Goal: Obtain resource: Download file/media

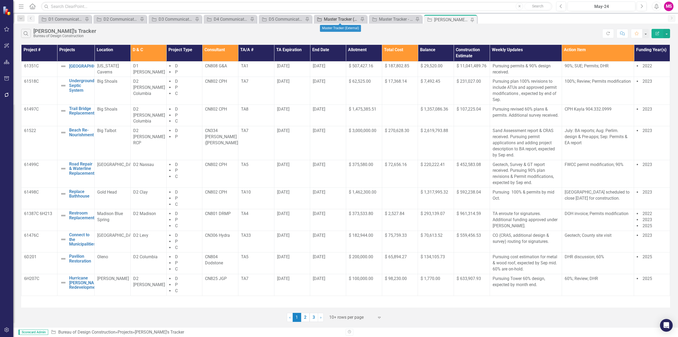
click at [328, 16] on div "Master Tracker (External)" at bounding box center [341, 19] width 35 height 7
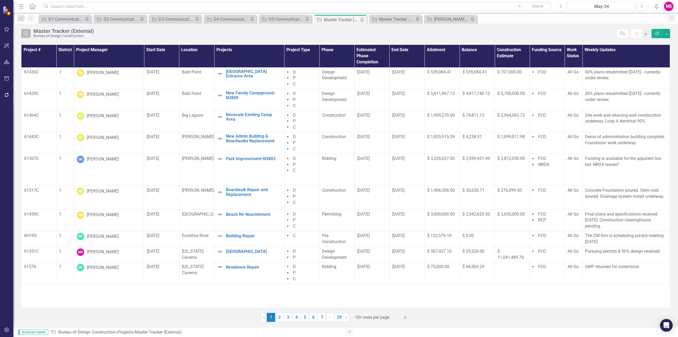
click at [29, 33] on icon "Search" at bounding box center [26, 33] width 6 height 5
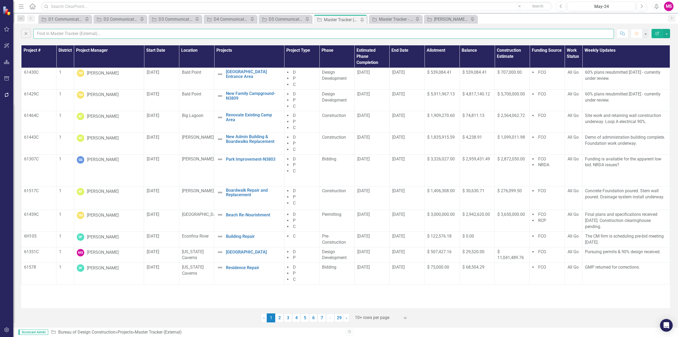
click at [46, 32] on input "text" at bounding box center [323, 34] width 581 height 10
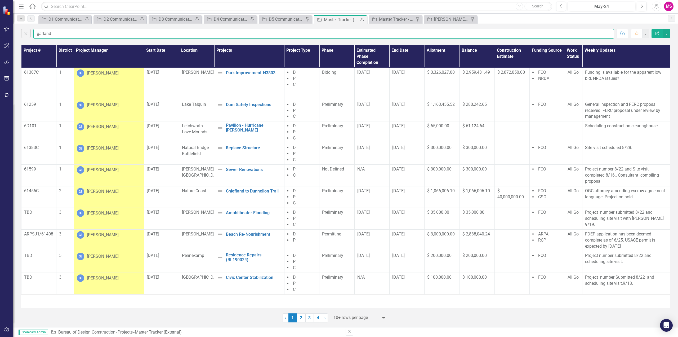
type input "garland"
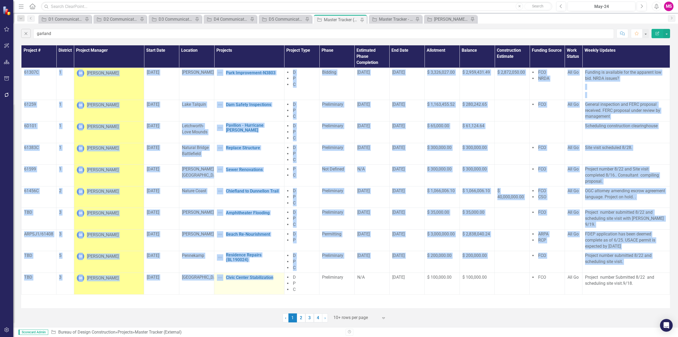
drag, startPoint x: 23, startPoint y: 72, endPoint x: 275, endPoint y: 283, distance: 329.4
click at [275, 283] on tbody "61307C 1 GS [PERSON_NAME] [DATE] [GEOGRAPHIC_DATA][PERSON_NAME] Improvement-N38…" at bounding box center [345, 181] width 649 height 226
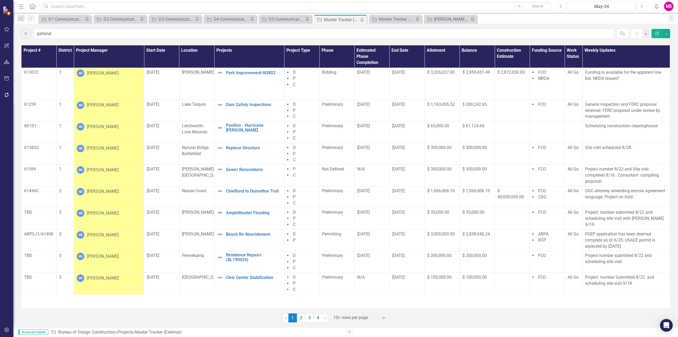
click at [228, 311] on div "‹ Previous 1 (current) 2 3 4 › Next 10+ rows per page Expand" at bounding box center [345, 315] width 649 height 13
click at [29, 71] on p "61307C" at bounding box center [38, 72] width 29 height 6
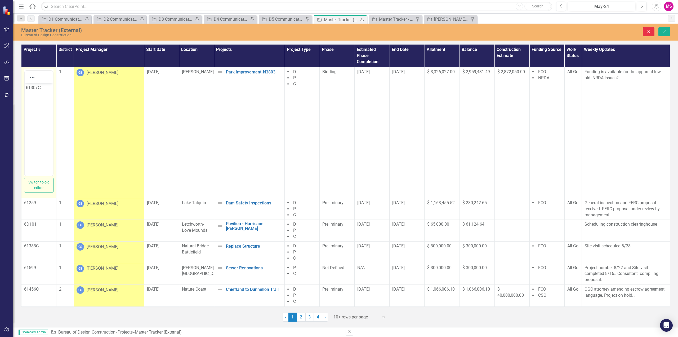
click at [646, 31] on icon "Close" at bounding box center [648, 32] width 5 height 4
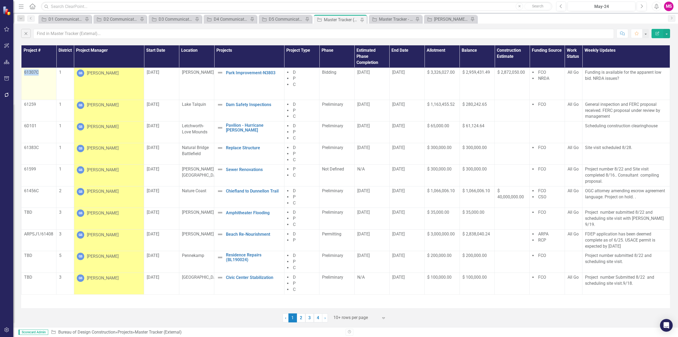
drag, startPoint x: 25, startPoint y: 73, endPoint x: 37, endPoint y: 70, distance: 12.1
click at [37, 70] on p "61307C" at bounding box center [38, 72] width 29 height 6
copy p "61307C"
click at [19, 85] on div "Project # District Project Manager Start Date Location Projects Project Type Ph…" at bounding box center [345, 183] width 665 height 278
click at [19, 80] on div "Project # District Project Manager Start Date Location Projects Project Type Ph…" at bounding box center [345, 183] width 665 height 278
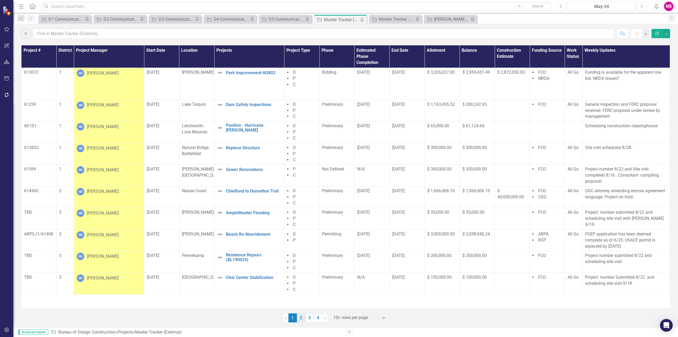
click at [300, 318] on link "2" at bounding box center [301, 317] width 8 height 9
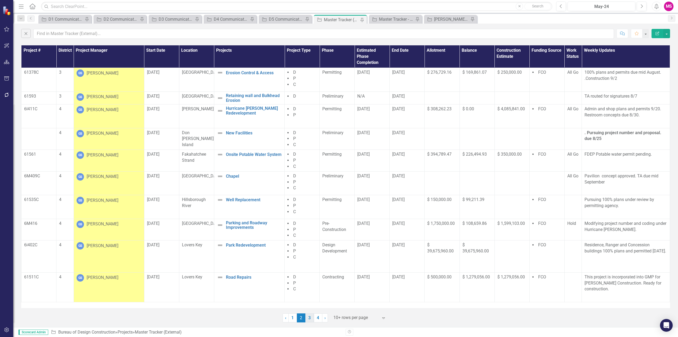
click at [311, 318] on link "3" at bounding box center [309, 317] width 8 height 9
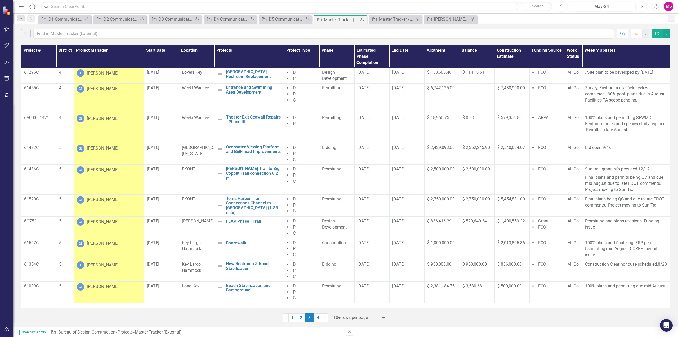
click at [346, 320] on div at bounding box center [356, 317] width 45 height 7
click at [316, 319] on link "4" at bounding box center [318, 317] width 8 height 9
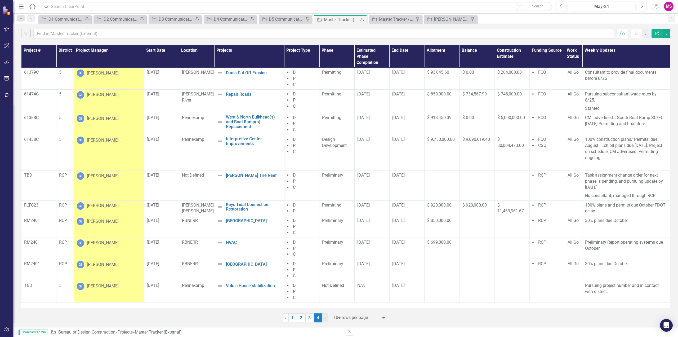
click at [325, 319] on span "›" at bounding box center [325, 317] width 1 height 5
click at [294, 318] on link "1" at bounding box center [292, 317] width 8 height 9
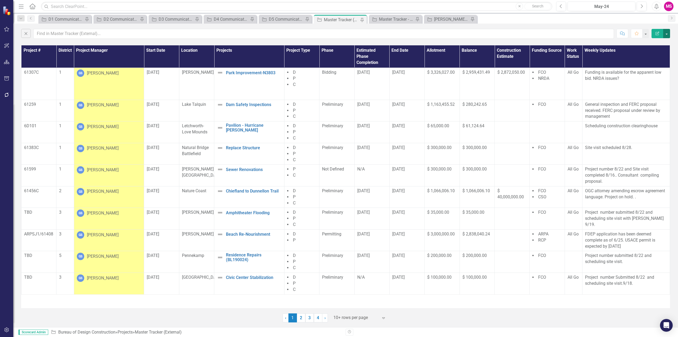
click at [666, 32] on button "button" at bounding box center [666, 33] width 7 height 9
click at [648, 52] on link "PDF Export to PDF" at bounding box center [649, 54] width 42 height 10
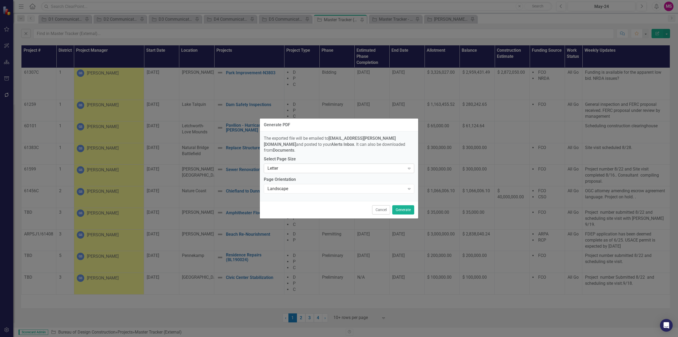
click at [318, 166] on div "Letter" at bounding box center [336, 168] width 137 height 6
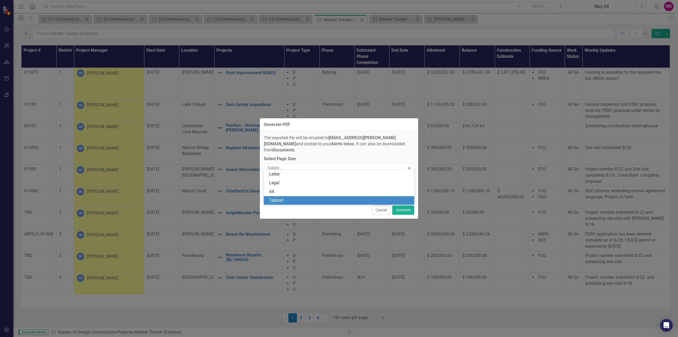
click at [274, 198] on div "Tabloid" at bounding box center [340, 200] width 142 height 6
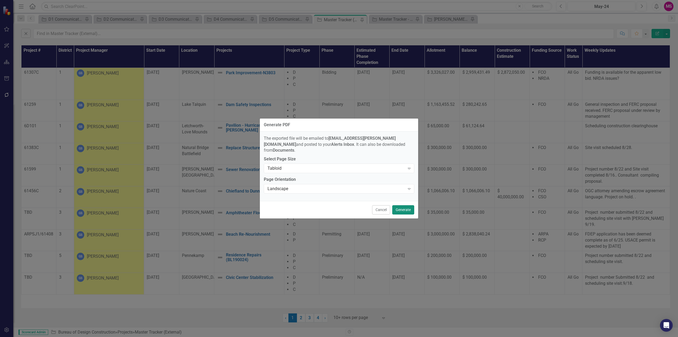
click at [401, 208] on button "Generate" at bounding box center [403, 209] width 22 height 9
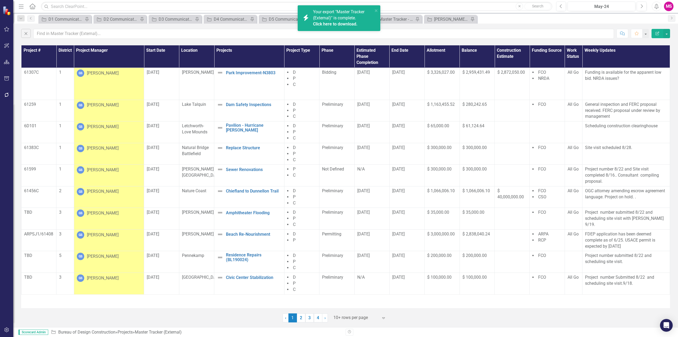
click at [323, 24] on link "Click here to download." at bounding box center [335, 23] width 45 height 5
